Goal: Task Accomplishment & Management: Use online tool/utility

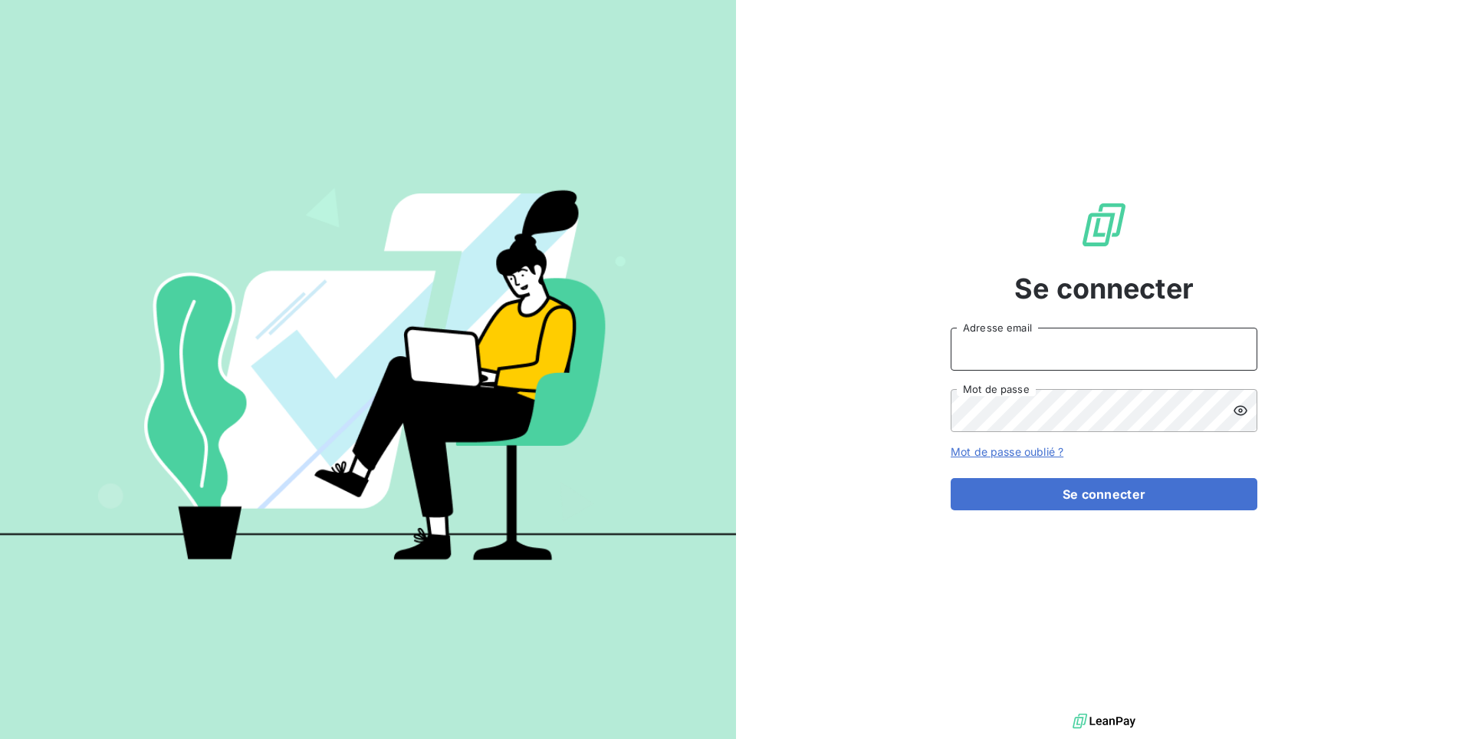
click at [1022, 359] on input "Adresse email" at bounding box center [1104, 348] width 307 height 43
paste input "figecotorres"
type input "admin@figecotorres"
click at [951, 478] on button "Se connecter" at bounding box center [1104, 494] width 307 height 32
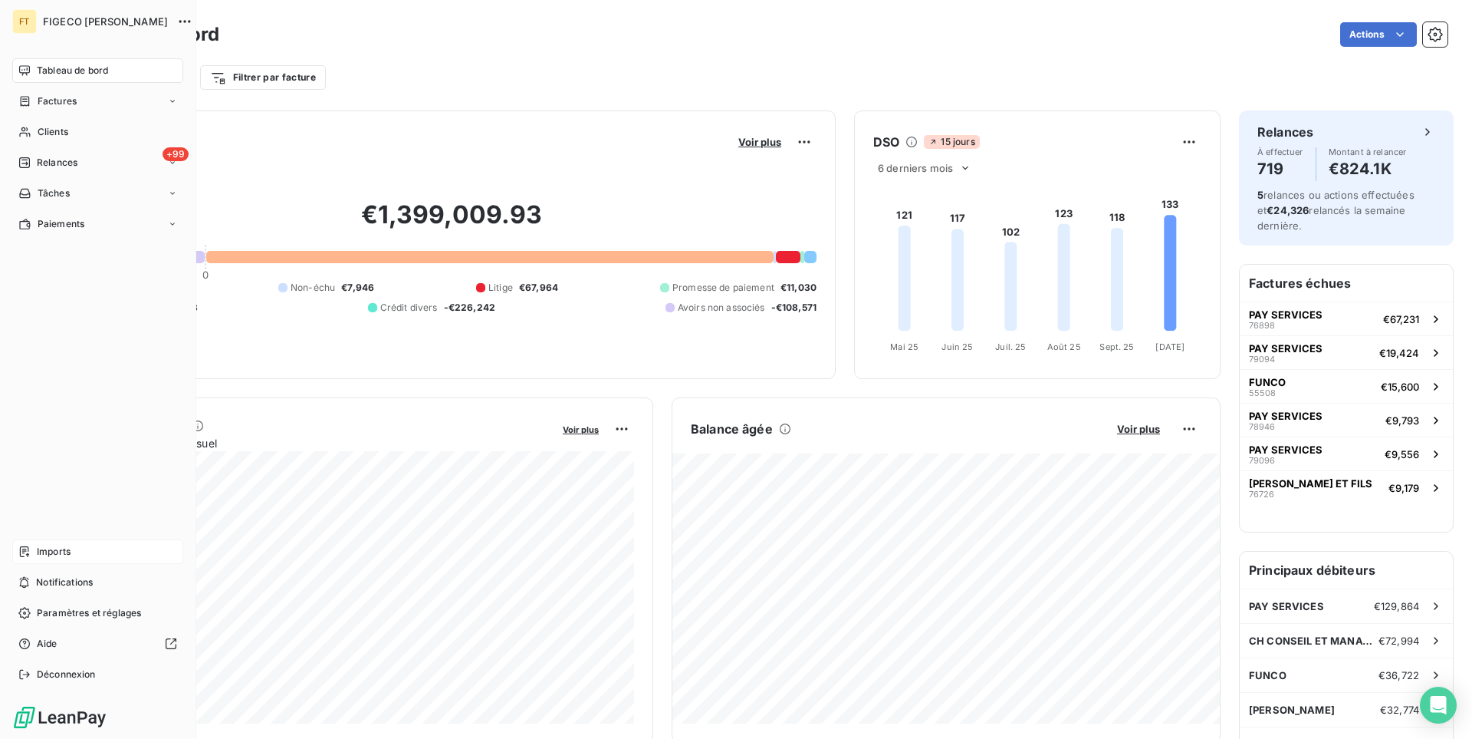
click at [38, 545] on span "Imports" at bounding box center [54, 551] width 34 height 14
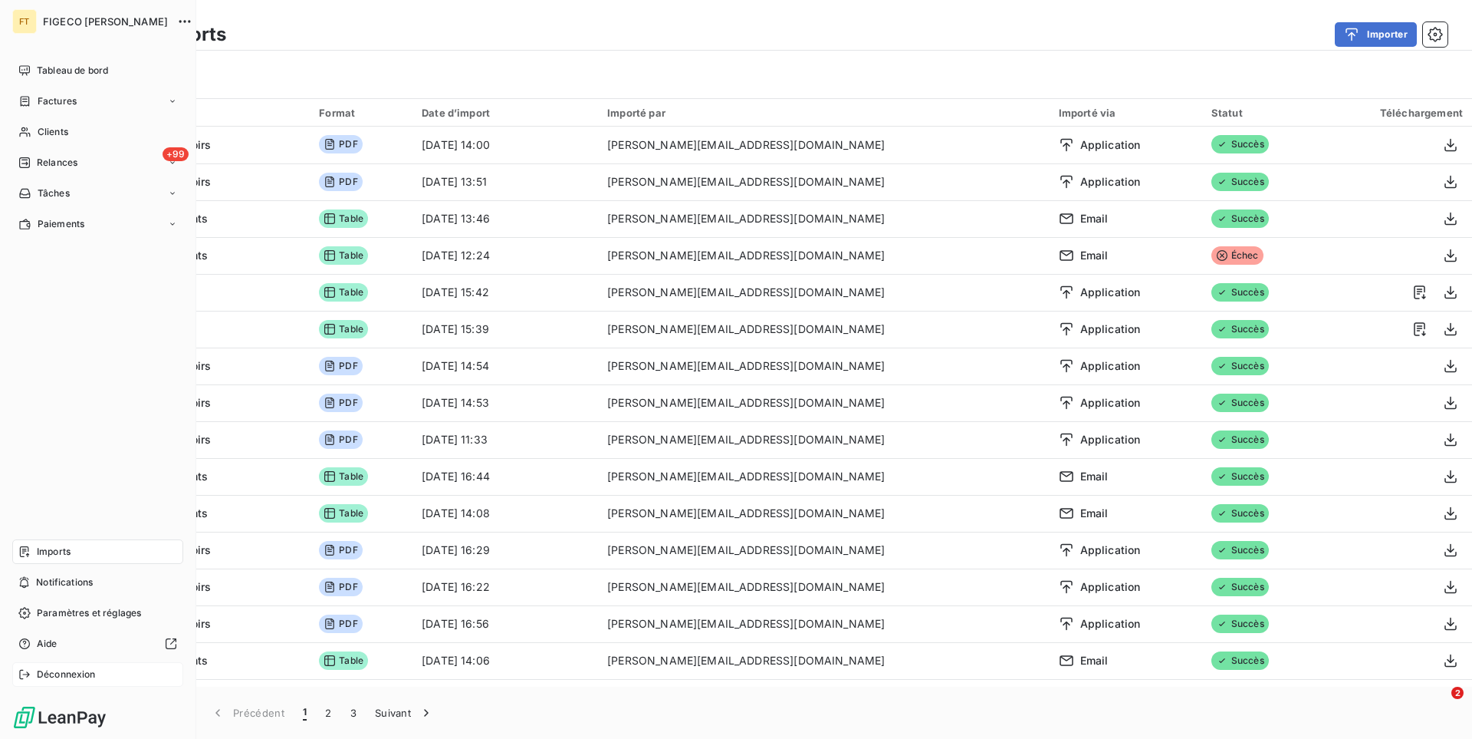
click at [61, 669] on span "Déconnexion" at bounding box center [66, 674] width 59 height 14
